Goal: Task Accomplishment & Management: Manage account settings

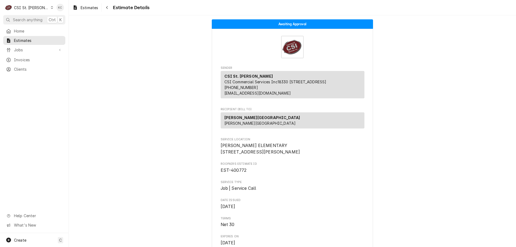
scroll to position [1459, 0]
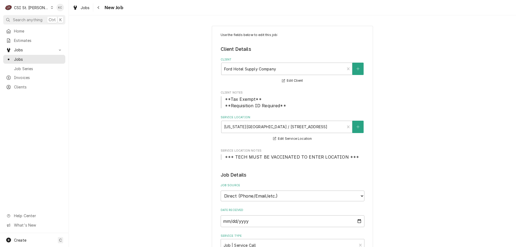
scroll to position [54, 0]
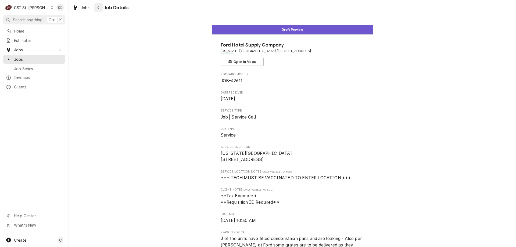
click at [97, 7] on div "Navigate back" at bounding box center [98, 7] width 5 height 5
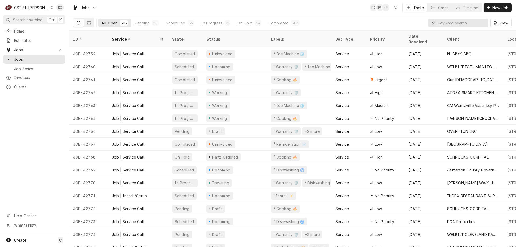
click at [468, 24] on input "Dynamic Content Wrapper" at bounding box center [462, 23] width 48 height 9
click at [21, 19] on span "Search anything" at bounding box center [28, 20] width 30 height 6
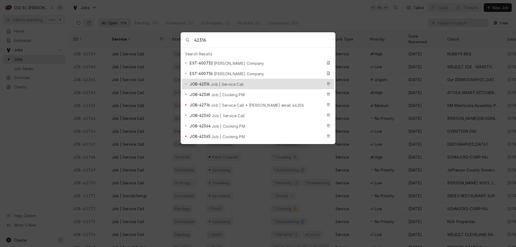
type input "42316"
click at [220, 82] on span "Job | Service Call" at bounding box center [227, 84] width 33 height 6
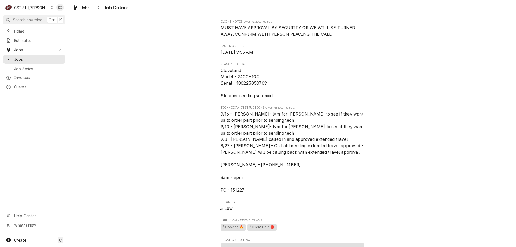
scroll to position [322, 0]
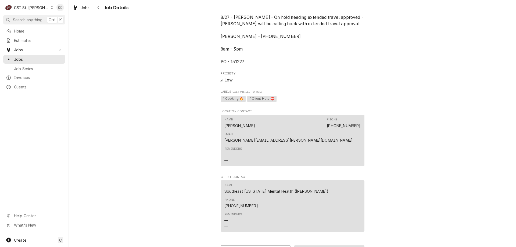
click at [303, 246] on button "Edit Draft" at bounding box center [329, 251] width 70 height 10
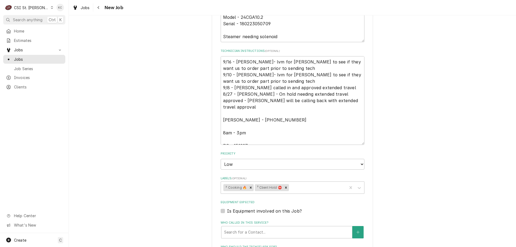
scroll to position [314, 0]
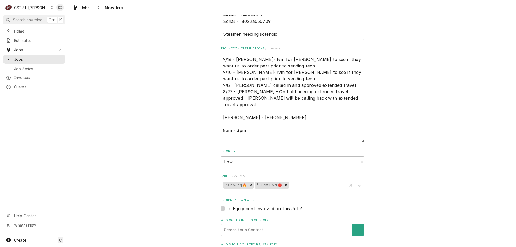
click at [221, 59] on textarea "9/16 - Kelly- lvm for Michael to see if they want us to order part prior to sen…" at bounding box center [293, 98] width 144 height 89
type textarea "x"
type textarea "9/16 - Kelly- lvm for Michael to see if they want us to order part prior to sen…"
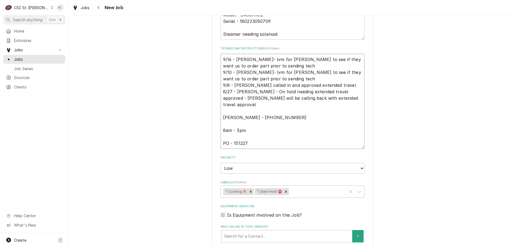
type textarea "x"
type textarea "9 9/16 - Kelly- lvm for Michael to see if they want us to order part prior to s…"
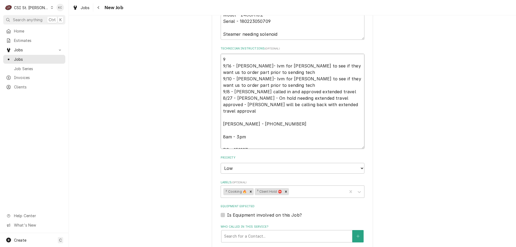
type textarea "x"
type textarea "9/ 9/16 - Kelly- lvm for Michael to see if they want us to order part prior to …"
type textarea "x"
type textarea "9/1 9/16 - Kelly- lvm for Michael to see if they want us to order part prior to…"
type textarea "x"
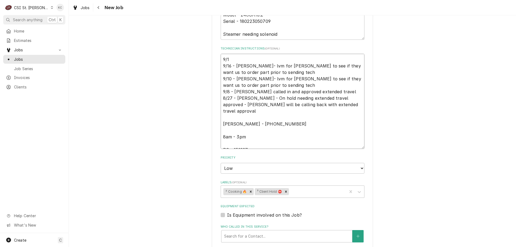
type textarea "9/19 9/16 - Kelly- lvm for Michael to see if they want us to order part prior t…"
type textarea "x"
type textarea "9/19 9/16 - Kelly- lvm for Michael to see if they want us to order part prior t…"
type textarea "x"
type textarea "9/19 - 9/16 - Kelly- lvm for Michael to see if they want us to order part prior…"
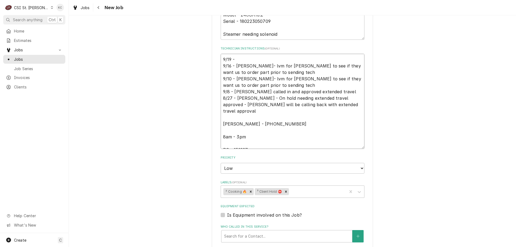
type textarea "x"
type textarea "9/19 - 9/16 - Kelly- lvm for Michael to see if they want us to order part prior…"
type textarea "x"
type textarea "9/19 - K 9/16 - Kelly- lvm for Michael to see if they want us to order part pri…"
type textarea "x"
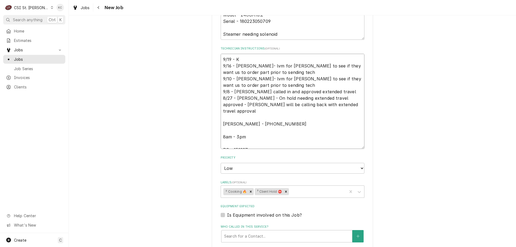
type textarea "9/19 - Ke 9/16 - Kelly- lvm for Michael to see if they want us to order part pr…"
type textarea "x"
type textarea "9/19 - Kell 9/16 - Kelly- lvm for Michael to see if they want us to order part …"
type textarea "x"
type textarea "9/19 - Kelly 9/16 - Kelly- lvm for Michael to see if they want us to order part…"
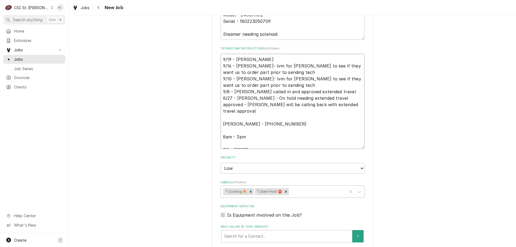
type textarea "x"
type textarea "9/19 - Kelly 9/16 - Kelly- lvm for Michael to see if they want us to order part…"
type textarea "x"
type textarea "9/19 - Kelly - 9/16 - Kelly- lvm for Michael to see if they want us to order pa…"
type textarea "x"
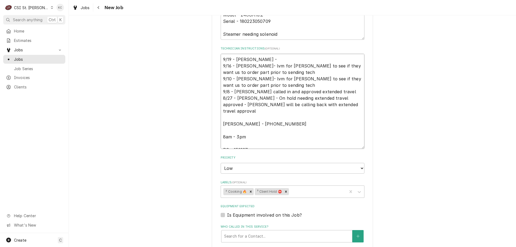
type textarea "9/19 - Kelly - 9/16 - Kelly- lvm for Michael to see if they want us to order pa…"
drag, startPoint x: 263, startPoint y: 72, endPoint x: 248, endPoint y: 69, distance: 15.1
click at [248, 69] on textarea "9/19 - Kelly - 9/16 - Kelly- lvm for Michael to see if they want us to order pa…" at bounding box center [293, 101] width 144 height 95
click at [261, 71] on textarea "9/19 - Kelly - 9/16 - Kelly- lvm for Michael to see if they want us to order pa…" at bounding box center [293, 101] width 144 height 95
drag, startPoint x: 265, startPoint y: 72, endPoint x: 247, endPoint y: 68, distance: 18.8
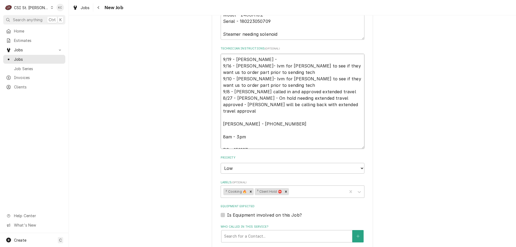
click at [247, 68] on textarea "9/19 - Kelly - 9/16 - Kelly- lvm for Michael to see if they want us to order pa…" at bounding box center [293, 101] width 144 height 95
click at [258, 59] on textarea "9/19 - Kelly - 9/16 - Kelly- lvm for Michael to see if they want us to order pa…" at bounding box center [293, 101] width 144 height 95
paste textarea "lvm for Michael to see if they want us to order part prior to sending tech"
type textarea "x"
type textarea "9/19 - Kelly - lvm for Michael to see if they want us to order part prior to se…"
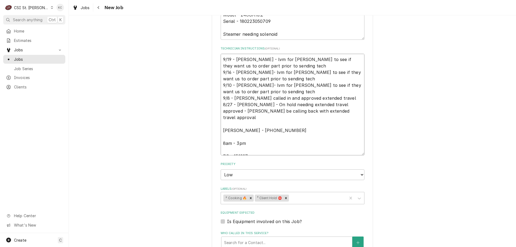
type textarea "x"
type textarea "9/19 - Kelly - lvm for Michael to see if they want us to order part prior to se…"
type textarea "x"
type textarea "9/19 - Kelly - lvm for Michael to see if they want us to order part prior to se…"
type textarea "x"
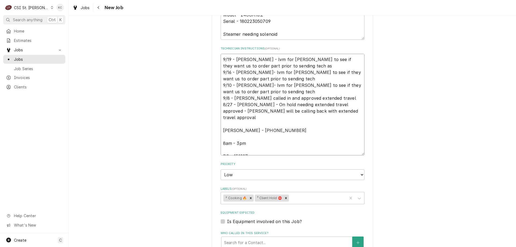
type textarea "9/19 - Kelly - lvm for Michael to see if they want us to order part prior to se…"
type textarea "x"
type textarea "9/19 - Kelly - lvm for Michael to see if they want us to order part prior to se…"
type textarea "x"
type textarea "9/19 - Kelly - lvm for Michael to see if they want us to order part prior to se…"
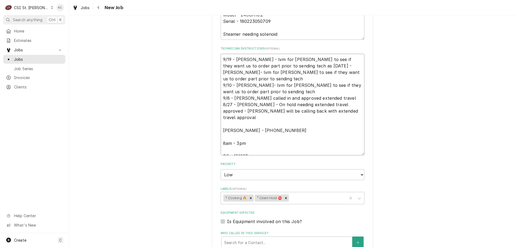
type textarea "x"
type textarea "9/19 - Kelly - lvm for Michael to see if they want us to order part prior to se…"
type textarea "x"
type textarea "9/19 - Kelly - lvm for Michael to see if they want us to order part prior to se…"
type textarea "x"
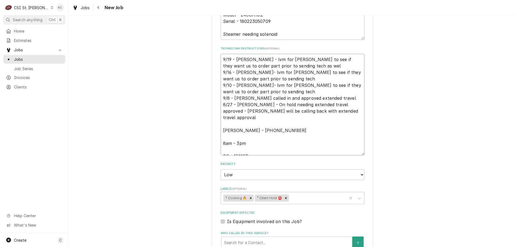
type textarea "9/19 - Kelly - lvm for Michael to see if they want us to order part prior to se…"
type textarea "x"
type textarea "9/19 - Kelly - lvm for Michael to see if they want us to order part prior to se…"
type textarea "x"
type textarea "9/19 - Kelly - lvm for Michael to see if they want us to order part prior to se…"
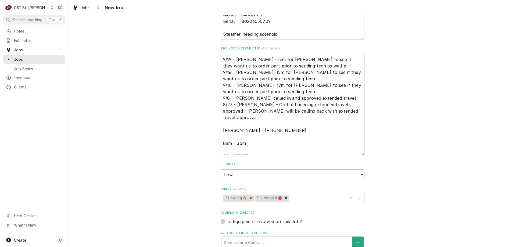
type textarea "x"
type textarea "9/19 - Kelly - lvm for Michael to see if they want us to order part prior to se…"
type textarea "x"
type textarea "9/19 - Kelly - lvm for Michael to see if they want us to order part prior to se…"
type textarea "x"
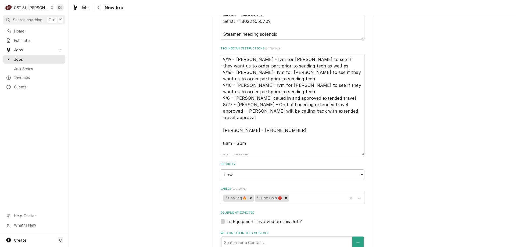
type textarea "9/19 - Kelly - lvm for Michael to see if they want us to order part prior to se…"
type textarea "x"
type textarea "9/19 - Kelly - lvm for Michael to see if they want us to order part prior to se…"
type textarea "x"
type textarea "9/19 - Kelly - lvm for Michael to see if they want us to order part prior to se…"
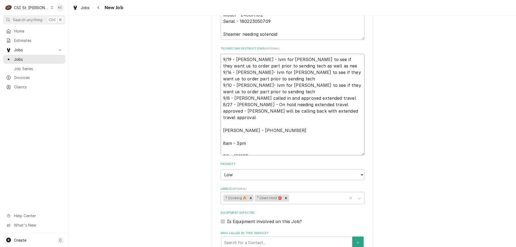
type textarea "x"
type textarea "9/19 - Kelly - lvm for Michael to see if they want us to order part prior to se…"
type textarea "x"
type textarea "9/19 - Kelly - lvm for Michael to see if they want us to order part prior to se…"
type textarea "x"
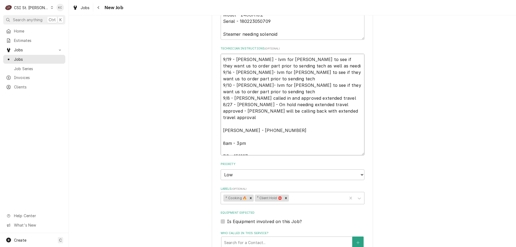
type textarea "9/19 - Kelly - lvm for Michael to see if they want us to order part prior to se…"
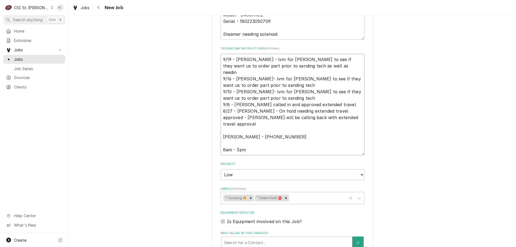
type textarea "x"
type textarea "9/19 - Kelly - lvm for Michael to see if they want us to order part prior to se…"
type textarea "x"
type textarea "9/19 - Kelly - lvm for Michael to see if they want us to order part prior to se…"
type textarea "x"
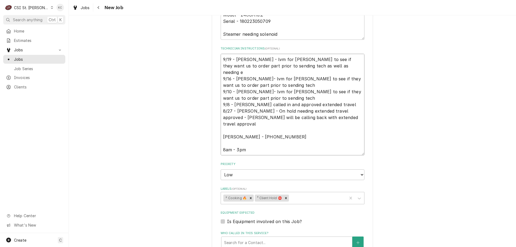
type textarea "9/19 - Kelly - lvm for Michael to see if they want us to order part prior to se…"
type textarea "x"
type textarea "9/19 - Kelly - lvm for Michael to see if they want us to order part prior to se…"
type textarea "x"
type textarea "9/19 - Kelly - lvm for Michael to see if they want us to order part prior to se…"
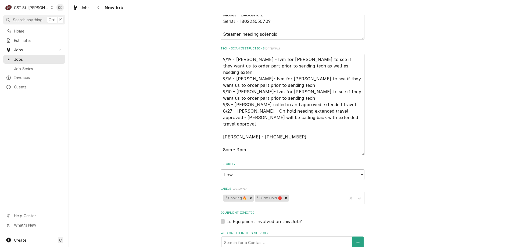
type textarea "x"
type textarea "9/19 - Kelly - lvm for Michael to see if they want us to order part prior to se…"
type textarea "x"
type textarea "9/19 - Kelly - lvm for Michael to see if they want us to order part prior to se…"
type textarea "x"
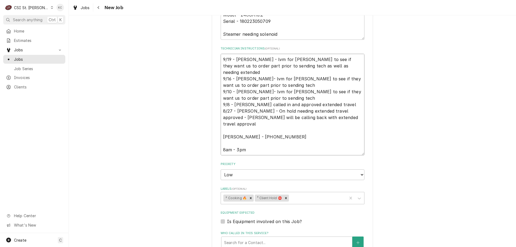
type textarea "9/19 - Kelly - lvm for Michael to see if they want us to order part prior to se…"
type textarea "x"
type textarea "9/19 - Kelly - lvm for Michael to see if they want us to order part prior to se…"
type textarea "x"
type textarea "9/19 - Kelly - lvm for Michael to see if they want us to order part prior to se…"
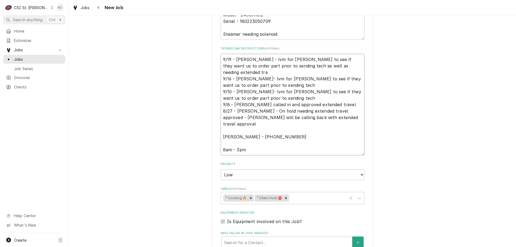
type textarea "x"
type textarea "9/19 - Kelly - lvm for Michael to see if they want us to order part prior to se…"
type textarea "x"
type textarea "9/19 - Kelly - lvm for Michael to see if they want us to order part prior to se…"
type textarea "x"
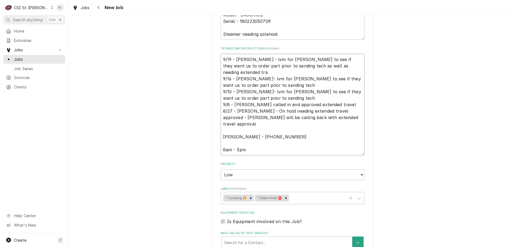
type textarea "9/19 - Kelly - lvm for Michael to see if they want us to order part prior to se…"
type textarea "x"
type textarea "9/19 - Kelly - lvm for Michael to see if they want us to order part prior to se…"
type textarea "x"
type textarea "9/19 - Kelly - lvm for Michael to see if they want us to order part prior to se…"
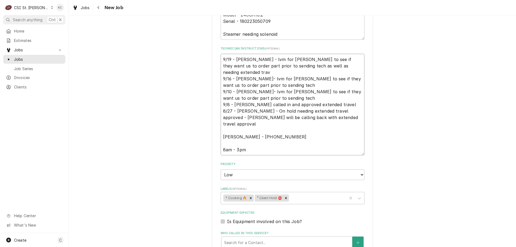
type textarea "x"
type textarea "9/19 - Kelly - lvm for Michael to see if they want us to order part prior to se…"
type textarea "x"
type textarea "9/19 - Kelly - lvm for Michael to see if they want us to order part prior to se…"
type textarea "x"
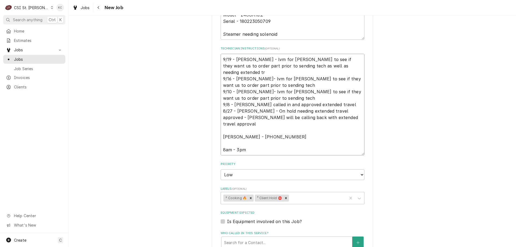
type textarea "9/19 - Kelly - lvm for Michael to see if they want us to order part prior to se…"
type textarea "x"
type textarea "9/19 - Kelly - lvm for Michael to see if they want us to order part prior to se…"
type textarea "x"
type textarea "9/19 - Kelly - lvm for Michael to see if they want us to order part prior to se…"
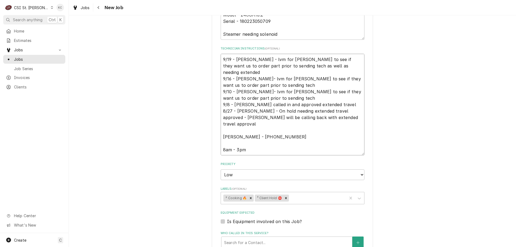
type textarea "x"
type textarea "9/19 - Kelly - lvm for Michael to see if they want us to order part prior to se…"
type textarea "x"
type textarea "9/19 - Kelly - lvm for Michael to see if they want us to order part prior to se…"
type textarea "x"
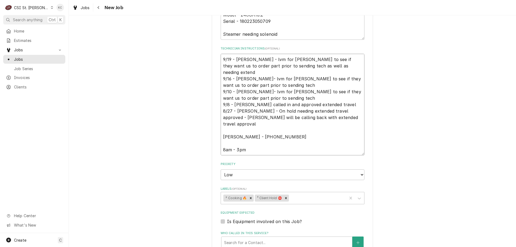
type textarea "9/19 - Kelly - lvm for Michael to see if they want us to order part prior to se…"
type textarea "x"
type textarea "9/19 - Kelly - lvm for Michael to see if they want us to order part prior to se…"
type textarea "x"
type textarea "9/19 - Kelly - lvm for Michael to see if they want us to order part prior to se…"
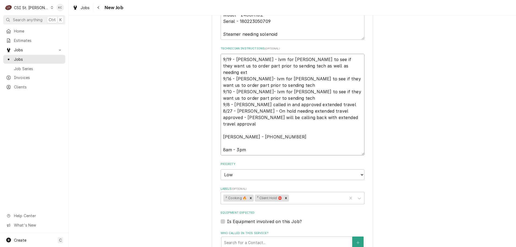
type textarea "x"
type textarea "9/19 - Kelly - lvm for Michael to see if they want us to order part prior to se…"
type textarea "x"
type textarea "9/19 - Kelly - lvm for Michael to see if they want us to order part prior to se…"
type textarea "x"
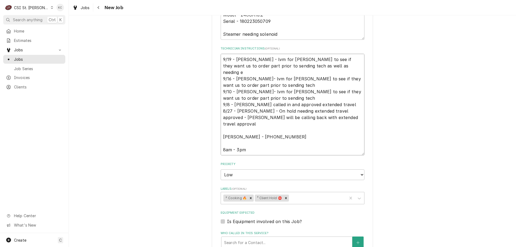
type textarea "9/19 - Kelly - lvm for Michael to see if they want us to order part prior to se…"
type textarea "x"
type textarea "9/19 - Kelly - lvm for Michael to see if they want us to order part prior to se…"
type textarea "x"
type textarea "9/19 - Kelly - lvm for Michael to see if they want us to order part prior to se…"
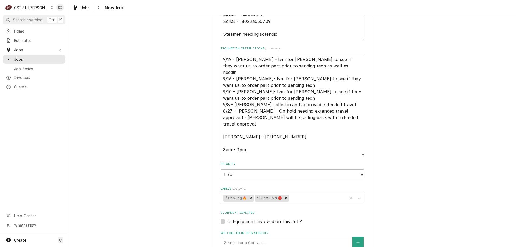
type textarea "x"
type textarea "9/19 - Kelly - lvm for Michael to see if they want us to order part prior to se…"
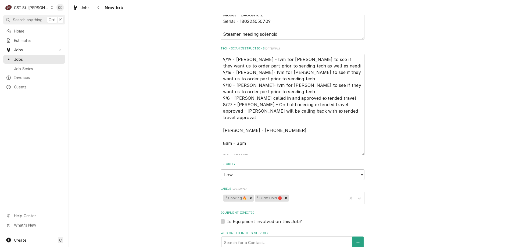
type textarea "x"
type textarea "9/19 - Kelly - lvm for Michael to see if they want us to order part prior to se…"
type textarea "x"
type textarea "9/19 - Kelly - lvm for Michael to see if they want us to order part prior to se…"
type textarea "x"
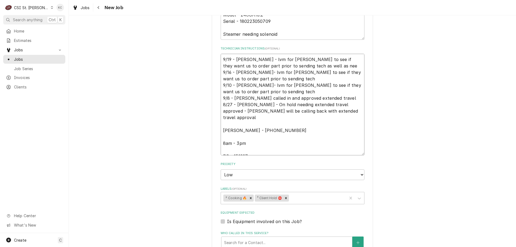
type textarea "9/19 - Kelly - lvm for Michael to see if they want us to order part prior to se…"
type textarea "x"
type textarea "9/19 - Kelly - lvm for Michael to see if they want us to order part prior to se…"
type textarea "x"
type textarea "9/19 - Kelly - lvm for Michael to see if they want us to order part prior to se…"
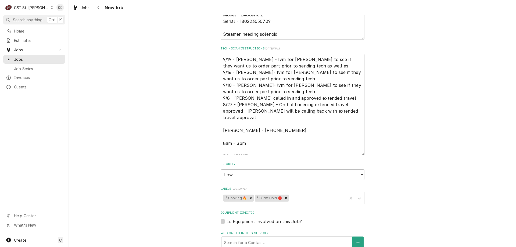
type textarea "x"
type textarea "9/19 - Kelly - lvm for Michael to see if they want us to order part prior to se…"
type textarea "x"
type textarea "9/19 - Kelly - lvm for Michael to see if they want us to order part prior to se…"
type textarea "x"
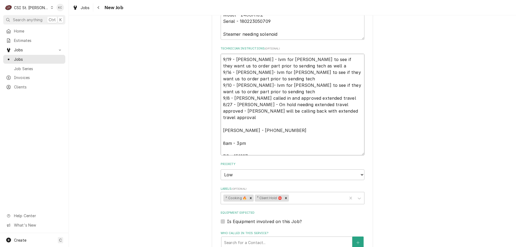
type textarea "9/19 - Kelly - lvm for Michael to see if they want us to order part prior to se…"
type textarea "x"
type textarea "9/19 - Kelly - lvm for Michael to see if they want us to order part prior to se…"
type textarea "x"
type textarea "9/19 - Kelly - lvm for Michael to see if they want us to order part prior to se…"
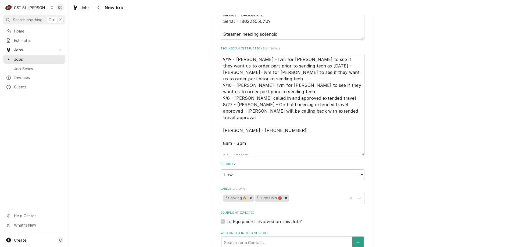
type textarea "x"
type textarea "9/19 - Kelly - lvm for Michael to see if they want us to order part prior to se…"
type textarea "x"
type textarea "9/19 - Kelly - lvm for Michael to see if they want us to order part prior to se…"
type textarea "x"
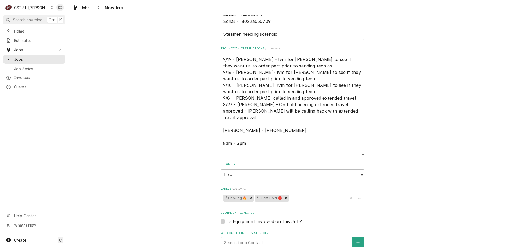
type textarea "9/19 - Kelly - lvm for Michael to see if they want us to order part prior to se…"
type textarea "x"
type textarea "9/19 - Kelly - lvm for Michael to see if they want us to order part prior to se…"
type textarea "x"
type textarea "9/19 - Kelly - lvm for Michael to see if they want us to order part prior to se…"
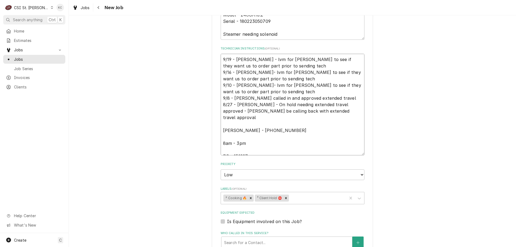
type textarea "x"
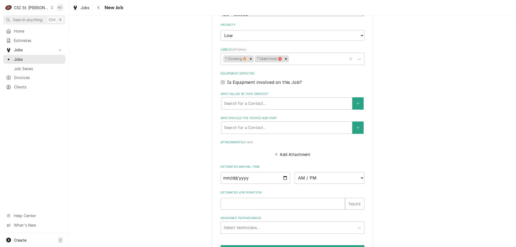
scroll to position [501, 0]
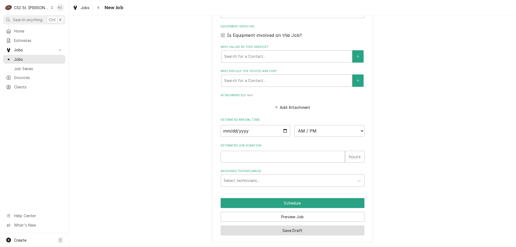
type textarea "9/19 - Kelly - lvm for Michael to see if they want us to order part prior to se…"
click at [276, 232] on button "Save Draft" at bounding box center [293, 231] width 144 height 10
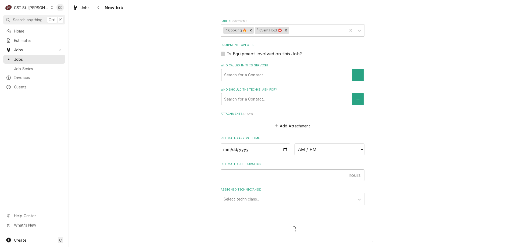
type textarea "x"
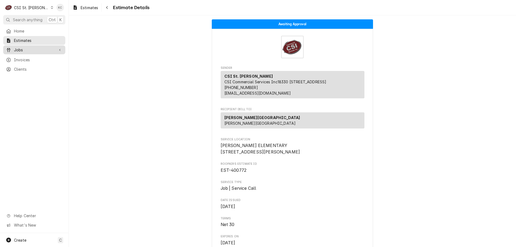
click at [21, 47] on div "Jobs" at bounding box center [34, 50] width 60 height 7
click at [23, 58] on span "Jobs" at bounding box center [38, 59] width 49 height 6
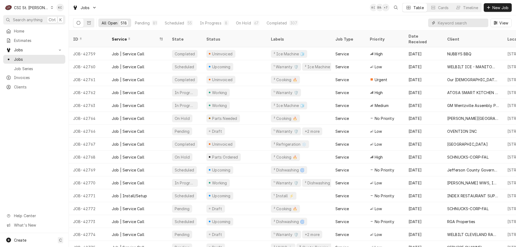
click at [453, 23] on input "Dynamic Content Wrapper" at bounding box center [462, 23] width 48 height 9
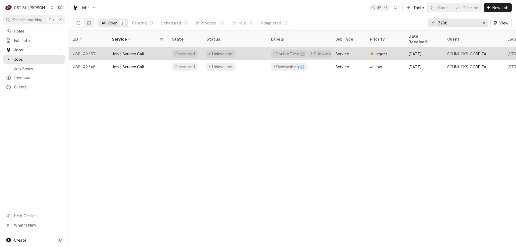
type input "7208"
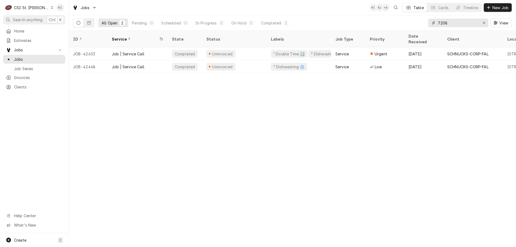
drag, startPoint x: 461, startPoint y: 25, endPoint x: 430, endPoint y: 22, distance: 30.8
click at [430, 22] on div "7208" at bounding box center [458, 23] width 60 height 9
click at [29, 22] on span "Search anything" at bounding box center [28, 20] width 30 height 6
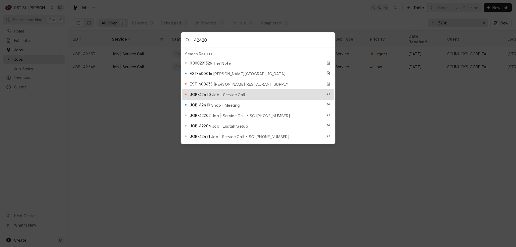
type input "42420"
click at [236, 91] on div "JOB-42420 Job | Service Call" at bounding box center [256, 94] width 133 height 6
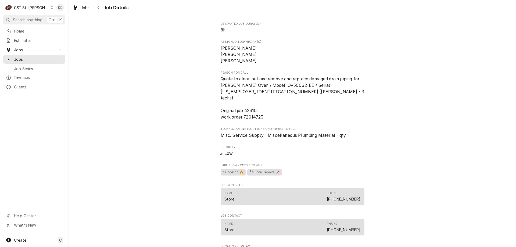
scroll to position [296, 0]
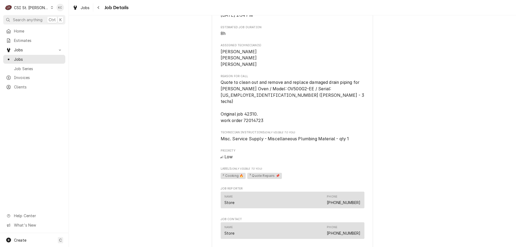
click at [446, 131] on div "Completed and Uninvoiced SCHNUCKS-CORP-FAL Schnucks #180 Lindbergh / [STREET_AD…" at bounding box center [293, 106] width 448 height 763
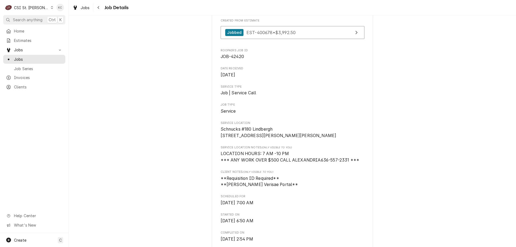
scroll to position [0, 0]
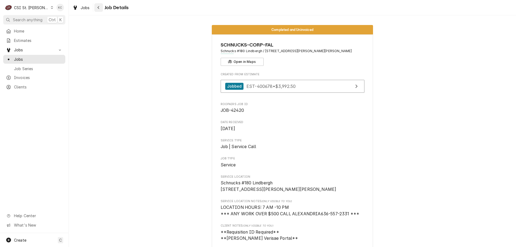
click at [98, 9] on icon "Navigate back" at bounding box center [98, 8] width 2 height 4
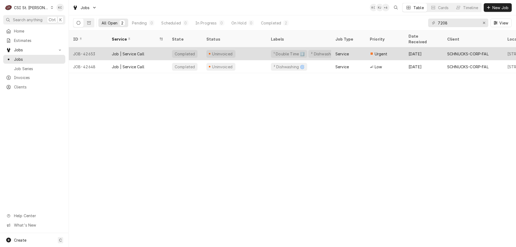
click at [241, 49] on div "Uninvoiced" at bounding box center [234, 53] width 65 height 13
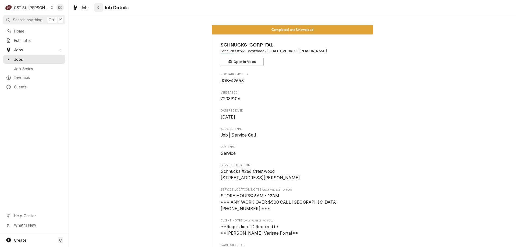
click at [101, 8] on div "Navigate back" at bounding box center [98, 7] width 5 height 5
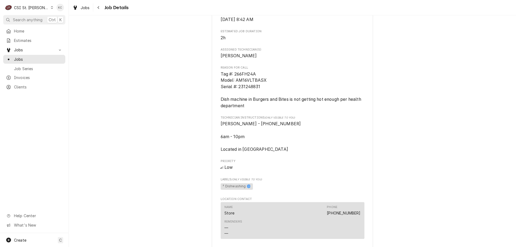
scroll to position [296, 0]
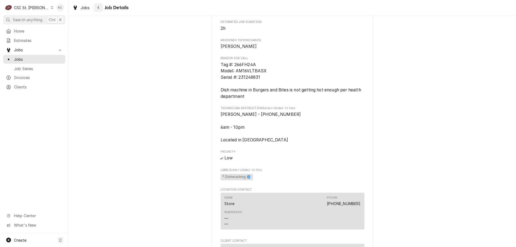
click at [99, 5] on div "Navigate back" at bounding box center [98, 7] width 5 height 5
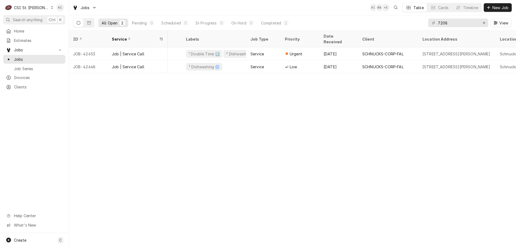
scroll to position [0, 87]
drag, startPoint x: 462, startPoint y: 24, endPoint x: 413, endPoint y: 22, distance: 48.2
click at [413, 22] on div "All Open 2 Pending 0 Scheduled 0 In Progress 0 On Hold 0 Completed 2 7208 View" at bounding box center [292, 22] width 439 height 15
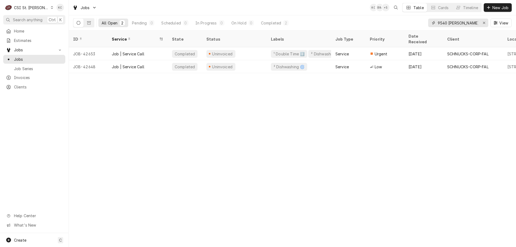
type input "9540 [PERSON_NAME]"
click at [116, 20] on div "All Open" at bounding box center [110, 23] width 16 height 6
click at [19, 56] on div "Jobs" at bounding box center [34, 59] width 60 height 7
